Goal: Task Accomplishment & Management: Manage account settings

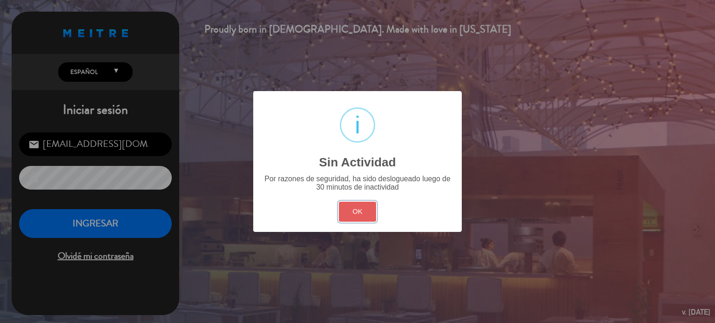
click at [363, 207] on button "OK" at bounding box center [358, 212] width 38 height 20
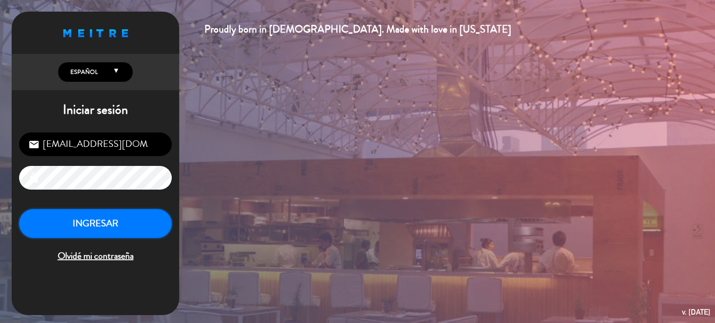
click at [144, 224] on button "INGRESAR" at bounding box center [95, 223] width 153 height 29
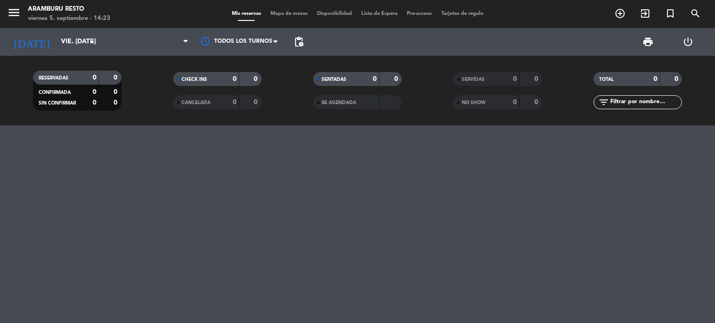
click at [683, 46] on icon "power_settings_new" at bounding box center [687, 41] width 11 height 11
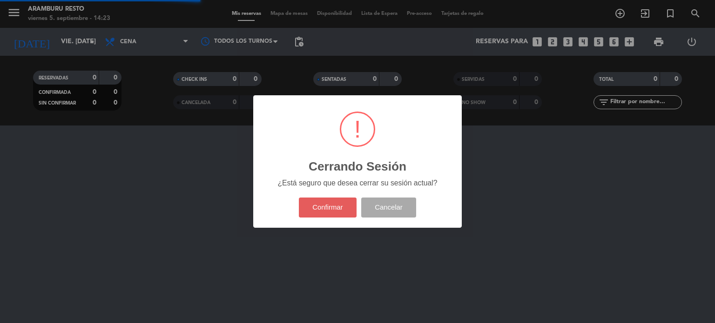
click at [336, 199] on button "Confirmar" at bounding box center [328, 208] width 58 height 20
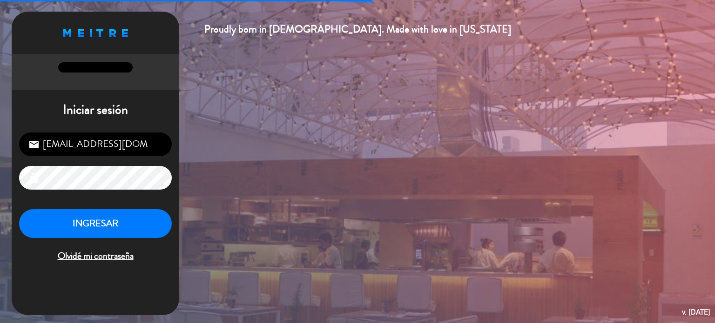
click at [73, 150] on input "[EMAIL_ADDRESS][DOMAIN_NAME]" at bounding box center [95, 145] width 153 height 24
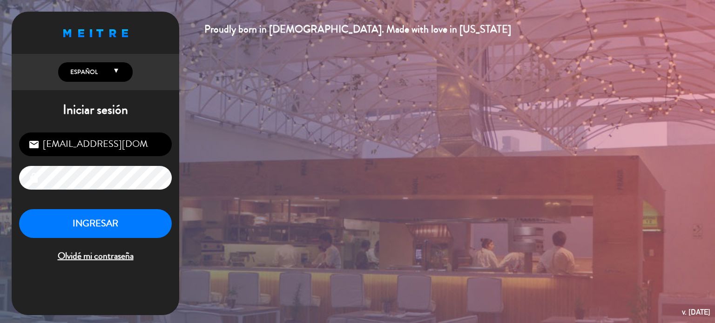
type input "[EMAIL_ADDRESS][DOMAIN_NAME]"
click at [97, 221] on button "INGRESAR" at bounding box center [95, 223] width 153 height 29
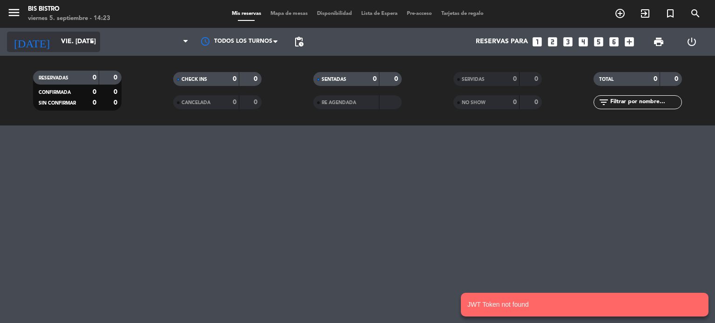
click at [66, 44] on input "vie. [DATE]" at bounding box center [100, 42] width 88 height 17
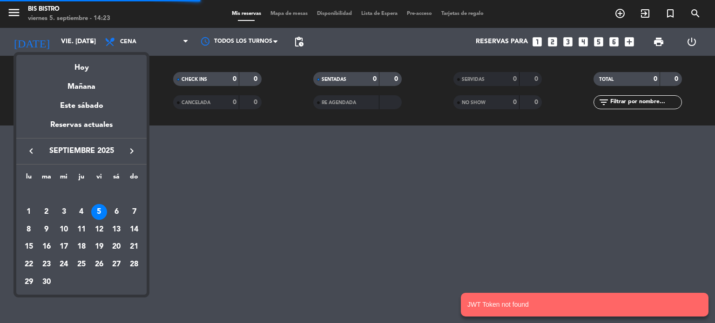
click at [140, 151] on button "keyboard_arrow_right" at bounding box center [131, 151] width 17 height 12
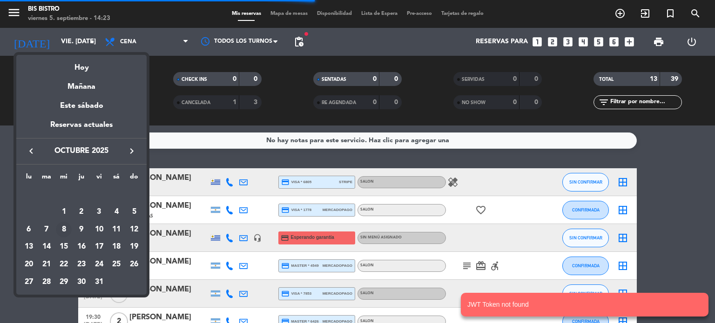
click at [67, 229] on div "8" at bounding box center [64, 230] width 16 height 16
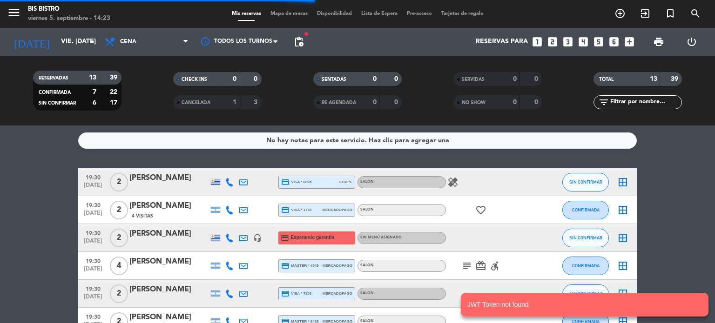
type input "mié. [DATE]"
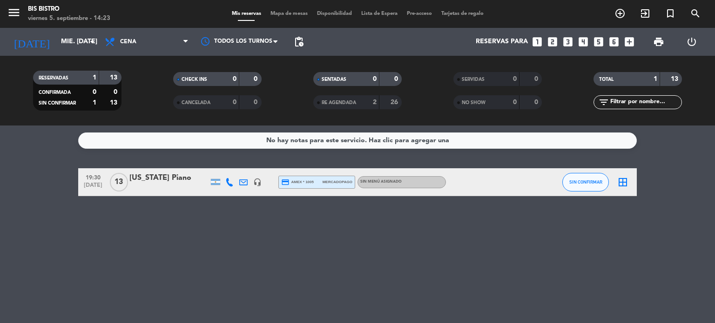
click at [174, 180] on div "[US_STATE] Piano" at bounding box center [168, 178] width 79 height 12
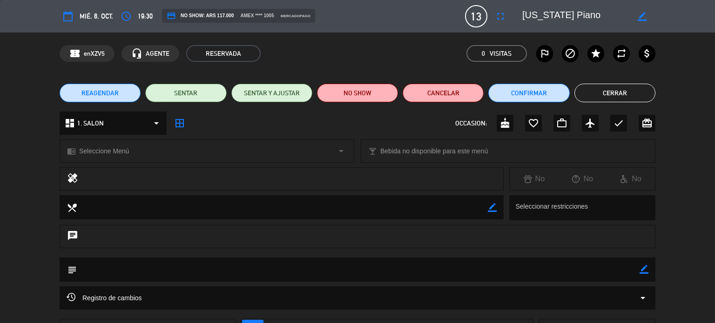
click at [2, 161] on div "chrome_reader_mode Seleccione Menú arrow_drop_down local_bar Bebida no disponib…" at bounding box center [357, 155] width 715 height 23
click at [643, 267] on icon "border_color" at bounding box center [643, 269] width 9 height 9
click at [599, 268] on textarea at bounding box center [358, 270] width 563 height 24
type textarea "y"
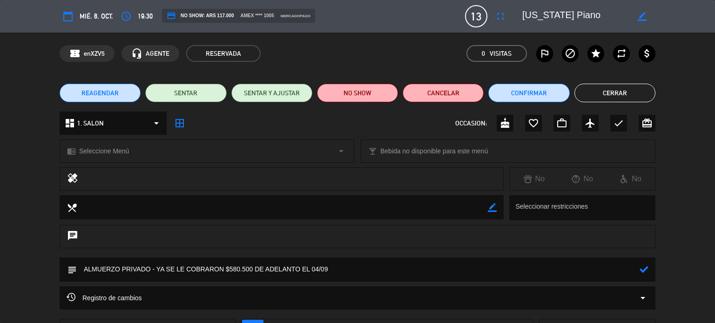
click at [643, 269] on icon at bounding box center [643, 269] width 9 height 9
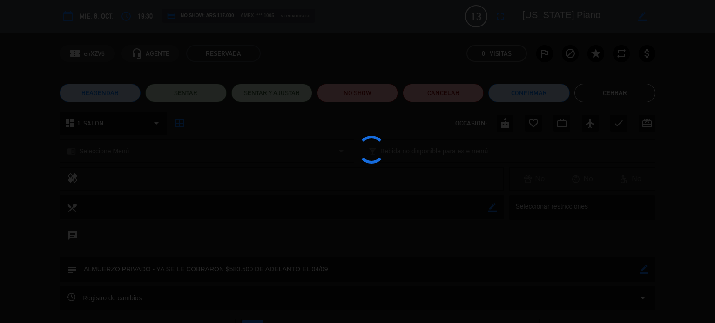
type textarea "ALMUERZO PRIVADO - YA SE LE COBRARON $580.500 DE ADELANTO EL 04/09"
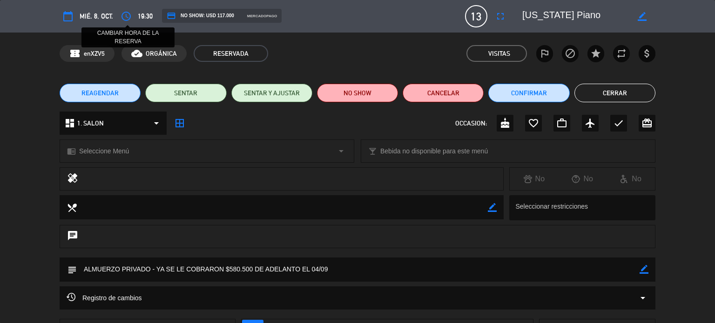
click at [125, 16] on icon "access_time" at bounding box center [126, 16] width 11 height 11
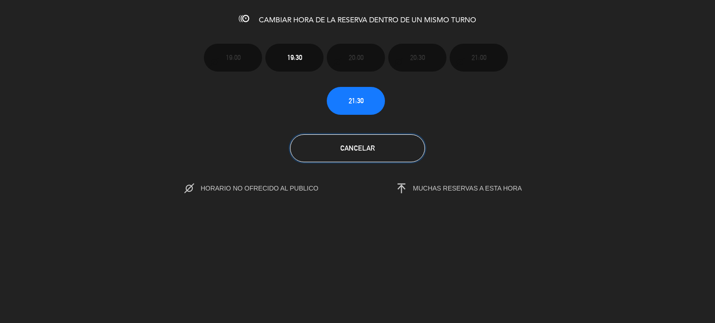
click at [359, 150] on span "Cancelar" at bounding box center [357, 148] width 34 height 8
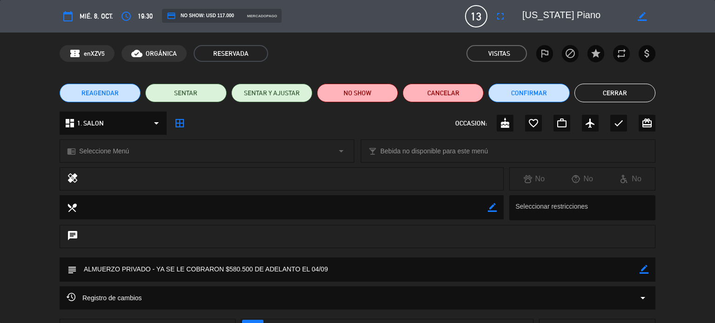
click at [103, 86] on button "REAGENDAR" at bounding box center [100, 93] width 81 height 19
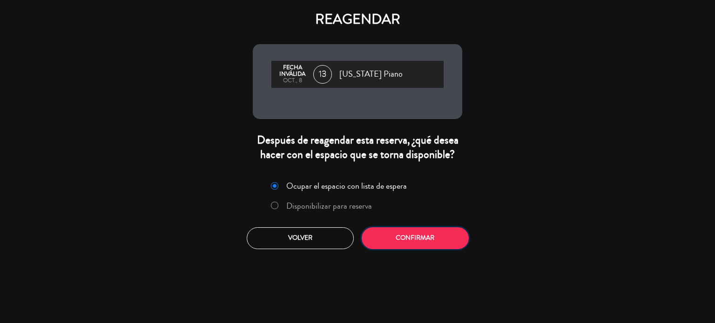
click at [405, 239] on button "Confirmar" at bounding box center [415, 239] width 107 height 22
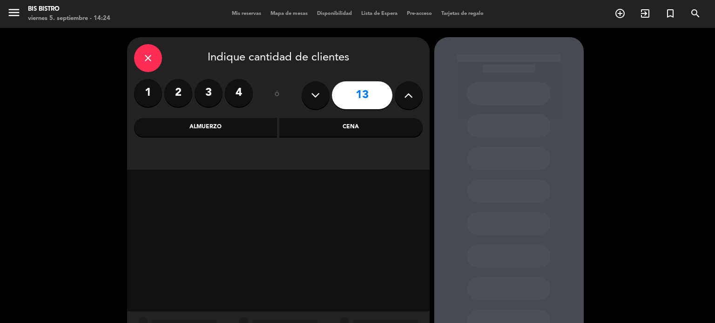
click at [231, 128] on div "Almuerzo" at bounding box center [205, 127] width 143 height 19
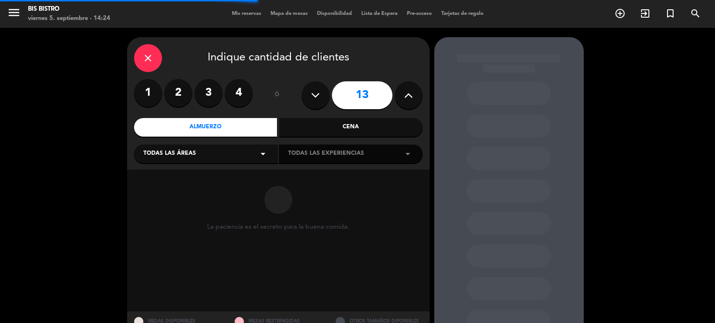
click at [235, 150] on div "Todas las áreas arrow_drop_down" at bounding box center [206, 154] width 144 height 19
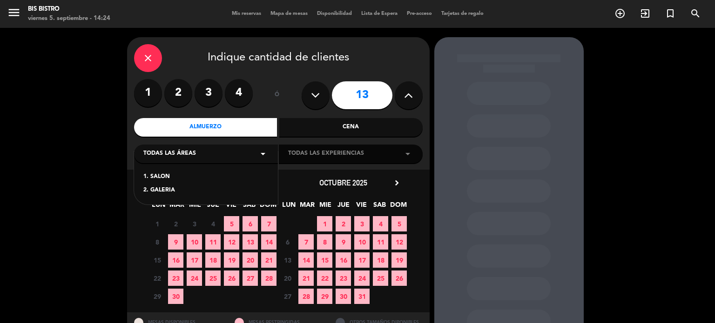
click at [191, 174] on div "1. SALON" at bounding box center [205, 177] width 125 height 9
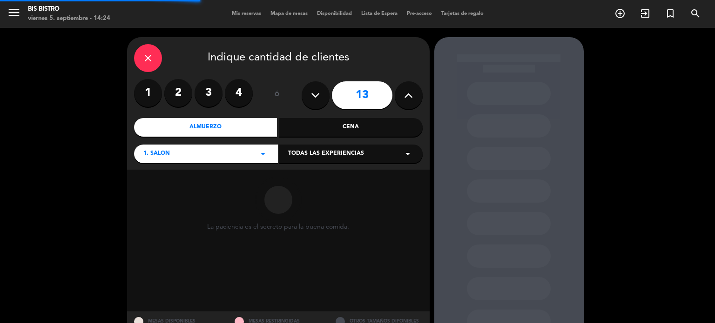
click at [329, 157] on span "Todas las experiencias" at bounding box center [326, 153] width 76 height 9
click at [323, 174] on div "SALON" at bounding box center [350, 177] width 125 height 9
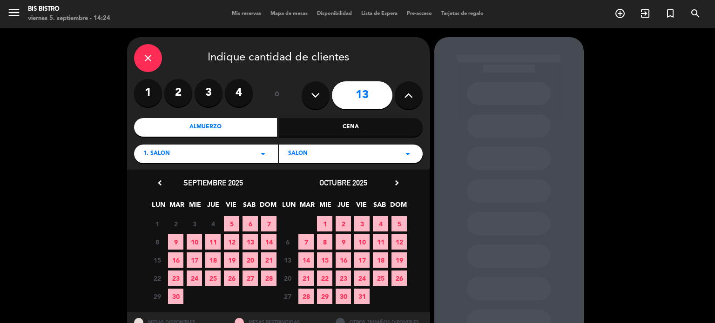
click at [324, 235] on span "8" at bounding box center [324, 242] width 15 height 15
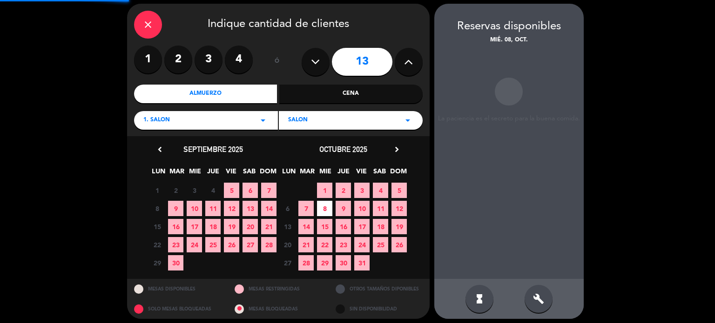
scroll to position [37, 0]
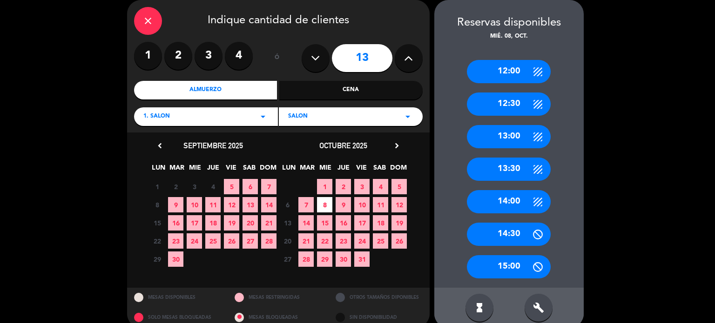
click at [521, 140] on div "13:00" at bounding box center [509, 136] width 84 height 23
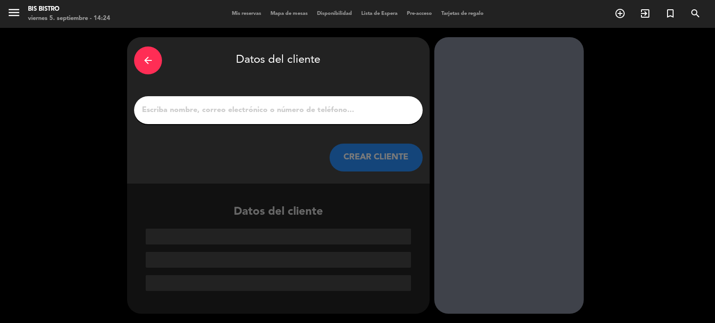
click at [164, 94] on div "arrow_back Datos del cliente CREAR CLIENTE" at bounding box center [278, 110] width 302 height 147
click at [164, 111] on input "1" at bounding box center [278, 110] width 275 height 13
type input "v"
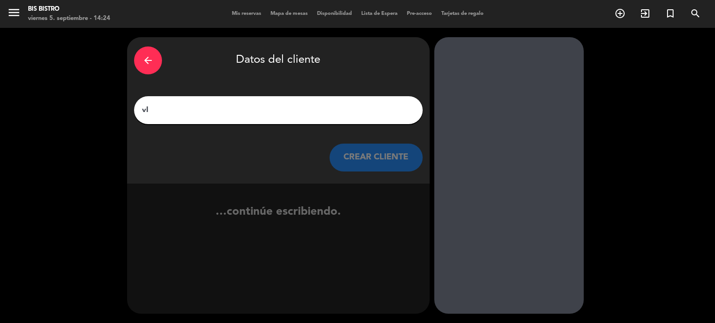
type input "v"
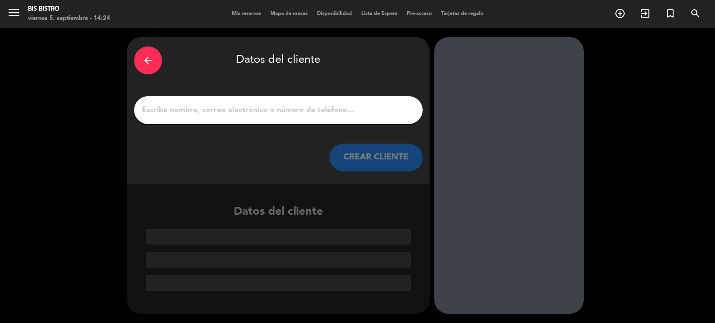
click at [152, 69] on div "arrow_back" at bounding box center [148, 61] width 28 height 28
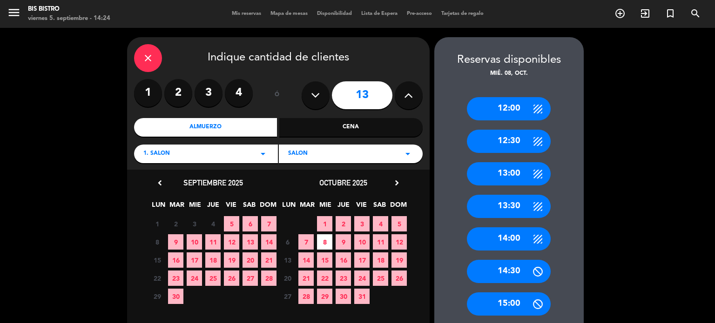
click at [155, 73] on div "close Indique cantidad de clientes 1 2 3 4 ó 13 Almuerzo Cena 1. SALON arrow_dr…" at bounding box center [278, 103] width 302 height 133
click at [150, 46] on div "close" at bounding box center [148, 58] width 28 height 28
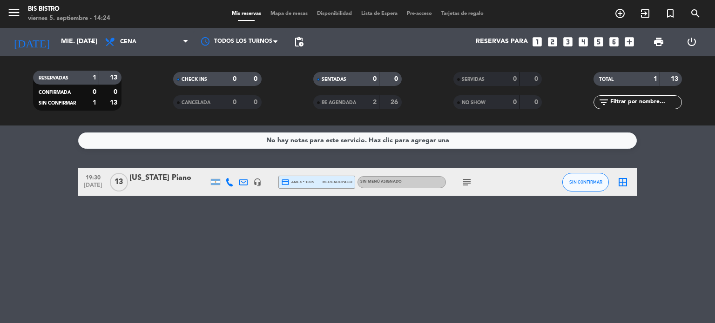
click at [149, 168] on div "19:30 [DATE] [US_STATE] Piano headset_mic credit_card amex * 1005 mercadopago S…" at bounding box center [357, 182] width 558 height 28
click at [151, 180] on div "[US_STATE] Piano" at bounding box center [168, 178] width 79 height 12
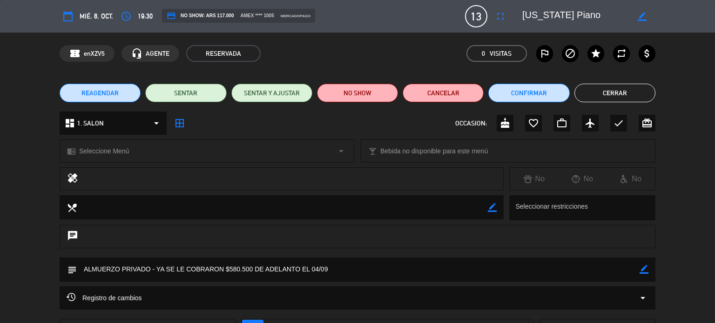
click at [117, 84] on button "REAGENDAR" at bounding box center [100, 93] width 81 height 19
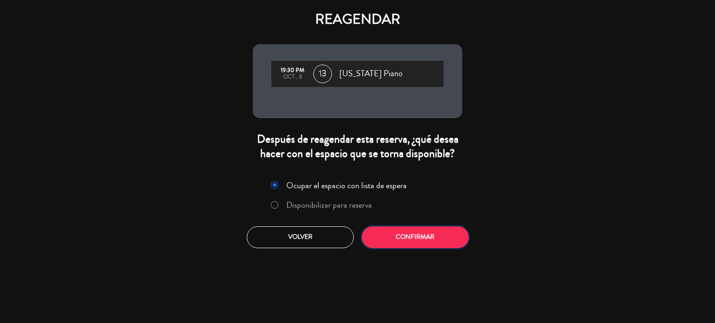
click at [418, 239] on button "Confirmar" at bounding box center [415, 238] width 107 height 22
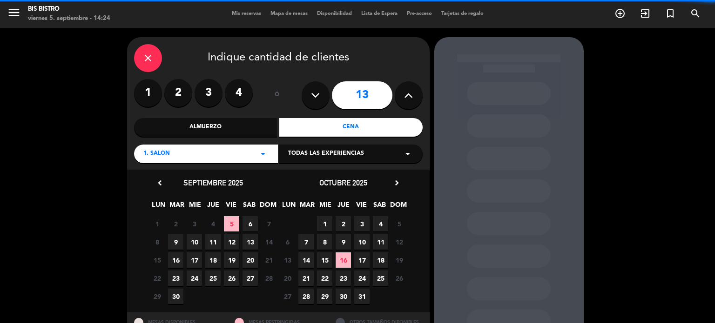
click at [215, 129] on div "Almuerzo" at bounding box center [205, 127] width 143 height 19
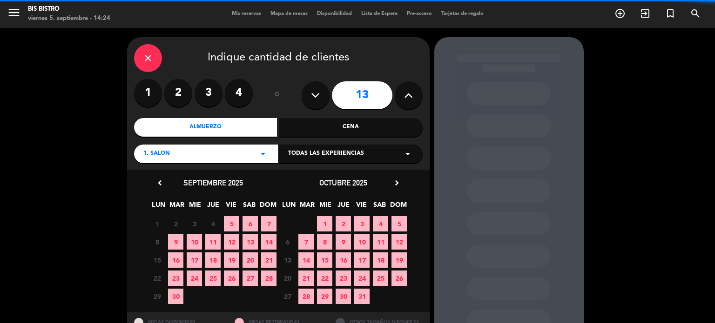
click at [318, 154] on span "Todas las experiencias" at bounding box center [326, 153] width 76 height 9
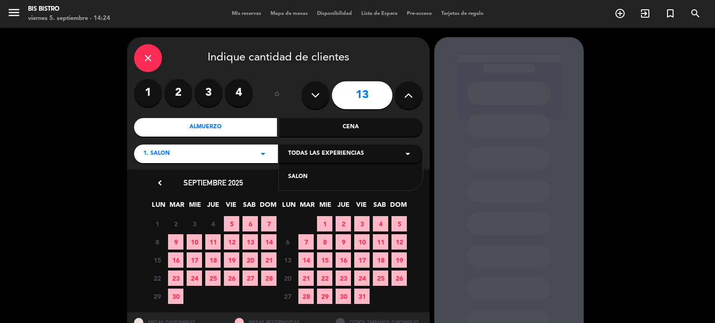
click at [307, 176] on div "SALON" at bounding box center [350, 177] width 125 height 9
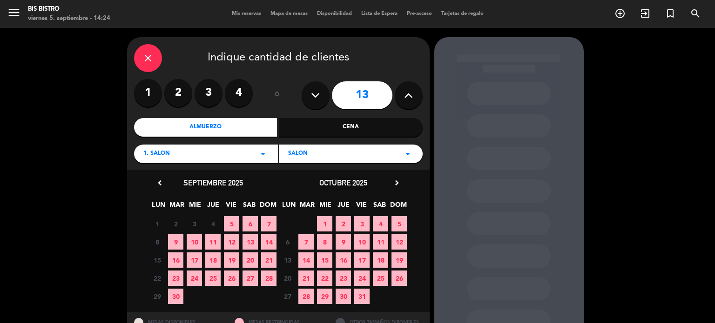
click at [327, 241] on span "8" at bounding box center [324, 242] width 15 height 15
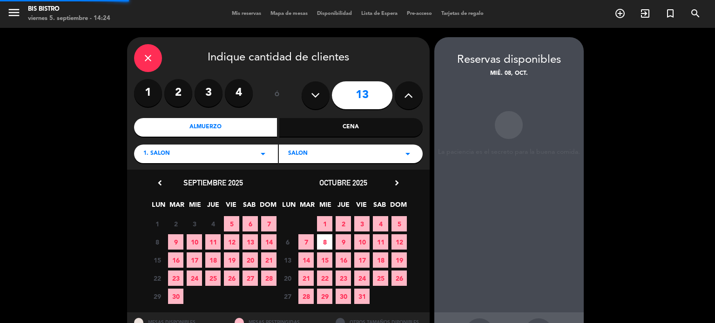
scroll to position [37, 0]
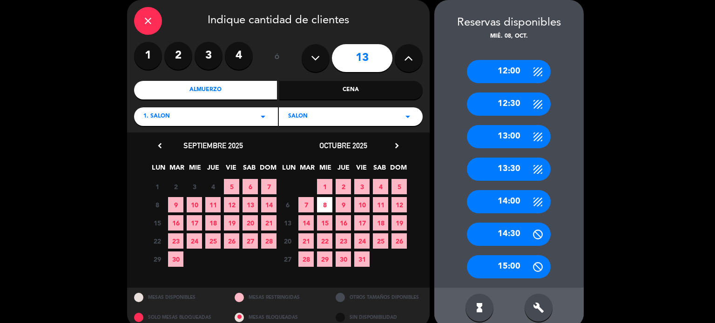
click at [506, 135] on div "13:00" at bounding box center [509, 136] width 84 height 23
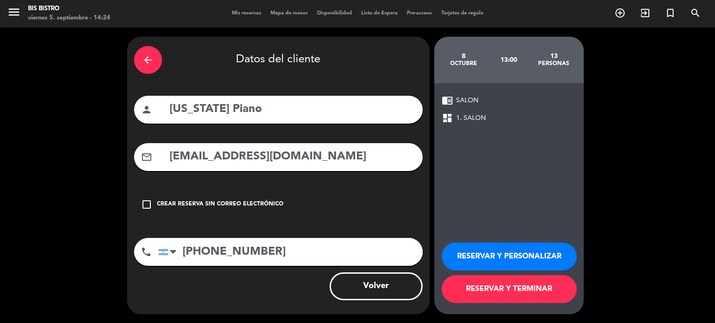
click at [530, 291] on button "RESERVAR Y TERMINAR" at bounding box center [509, 289] width 135 height 28
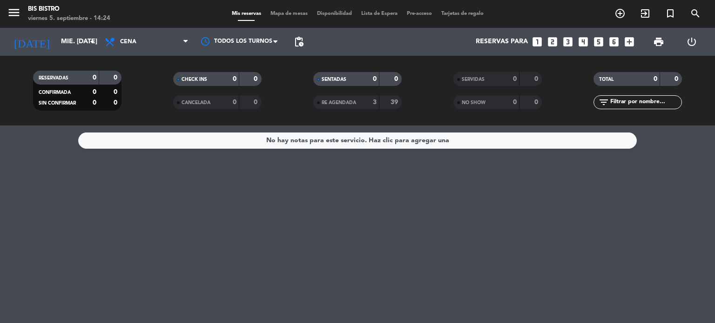
click at [29, 238] on div "No hay notas para este servicio. Haz clic para agregar una" at bounding box center [357, 225] width 715 height 198
click at [163, 43] on span "Cena" at bounding box center [146, 42] width 93 height 20
click at [151, 83] on div "menu Bis Bistro viernes 5. septiembre - 14:44 Mis reservas Mapa de mesas Dispon…" at bounding box center [357, 63] width 715 height 126
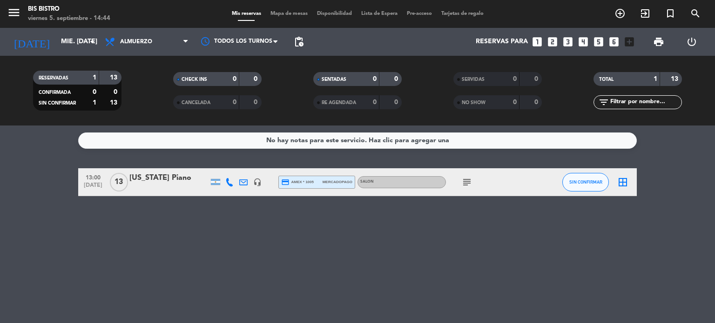
click at [690, 46] on icon "power_settings_new" at bounding box center [691, 41] width 11 height 11
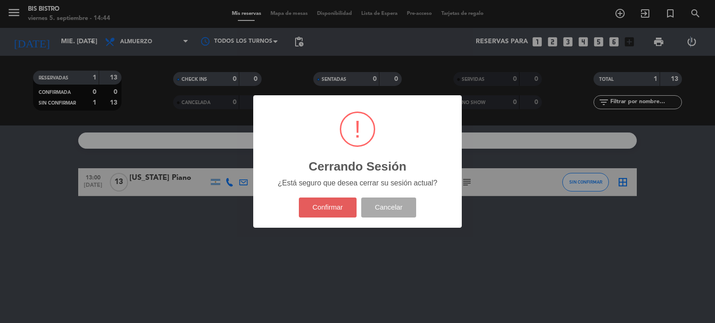
click at [327, 206] on button "Confirmar" at bounding box center [328, 208] width 58 height 20
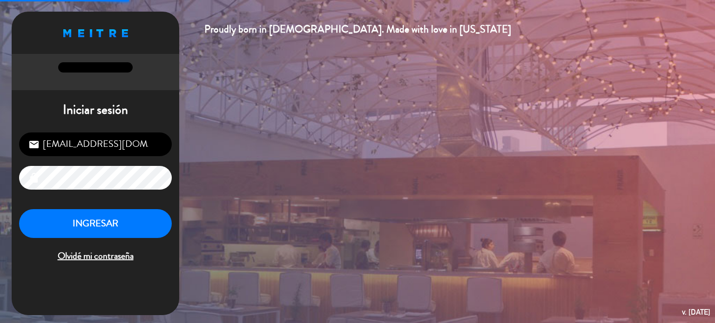
drag, startPoint x: 102, startPoint y: 146, endPoint x: 100, endPoint y: 153, distance: 7.2
click at [102, 146] on input "[EMAIL_ADDRESS][DOMAIN_NAME]" at bounding box center [95, 145] width 153 height 24
type input "[EMAIL_ADDRESS][DOMAIN_NAME]"
click at [110, 226] on button "INGRESAR" at bounding box center [95, 223] width 153 height 29
